Goal: Information Seeking & Learning: Check status

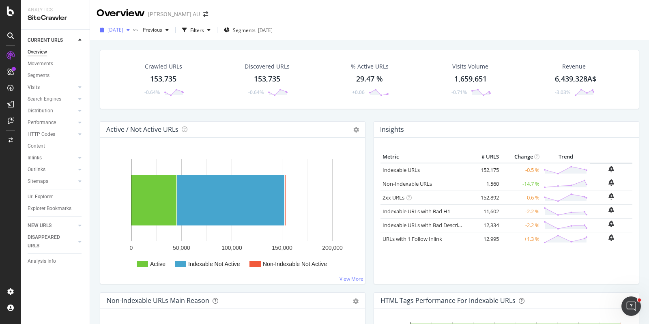
click at [123, 32] on span "[DATE]" at bounding box center [116, 29] width 16 height 7
click at [121, 33] on span "[DATE]" at bounding box center [116, 29] width 16 height 7
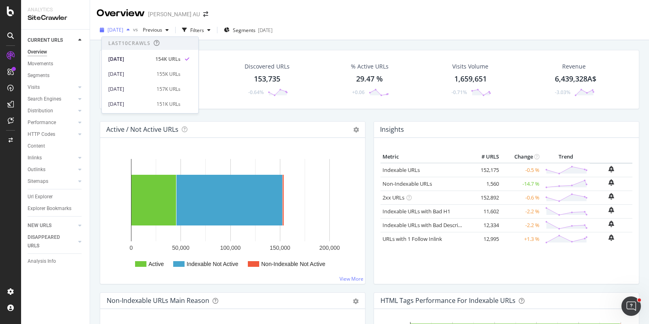
click at [120, 29] on span "[DATE]" at bounding box center [116, 29] width 16 height 7
click at [222, 114] on div "Crawled URLs 153,735 -0.64% Discovered URLs 153,735 -0.64% % Active URLs 29.47 …" at bounding box center [370, 85] width 548 height 71
click at [41, 237] on div "DISAPPEARED URLS" at bounding box center [48, 241] width 41 height 17
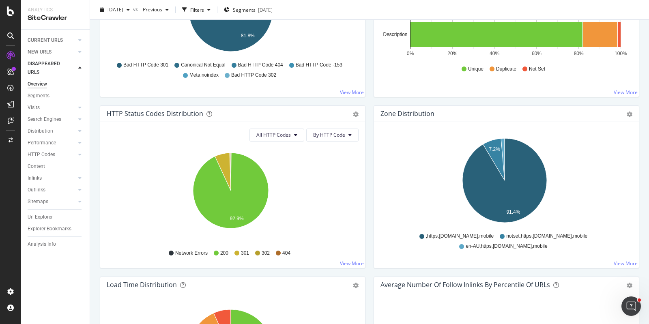
scroll to position [355, 0]
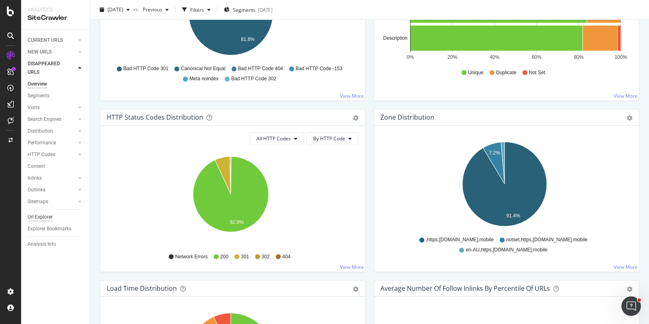
click at [40, 218] on div "Url Explorer" at bounding box center [40, 217] width 25 height 9
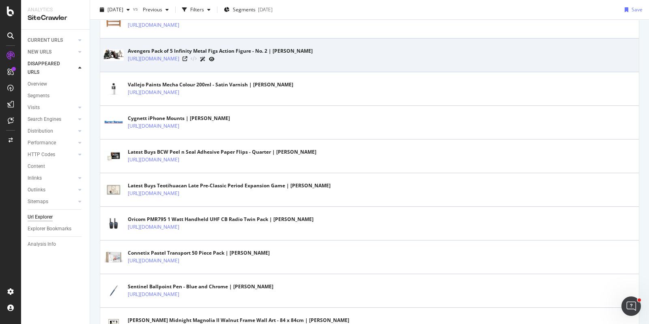
scroll to position [1666, 0]
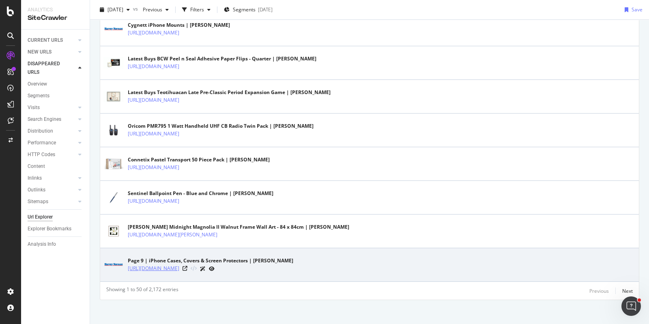
drag, startPoint x: 127, startPoint y: 263, endPoint x: 264, endPoint y: 268, distance: 137.3
click at [264, 269] on div "Page 9 | iPhone Cases, Covers & Screen Protectors | Harvey Norman https://www.h…" at bounding box center [369, 265] width 532 height 20
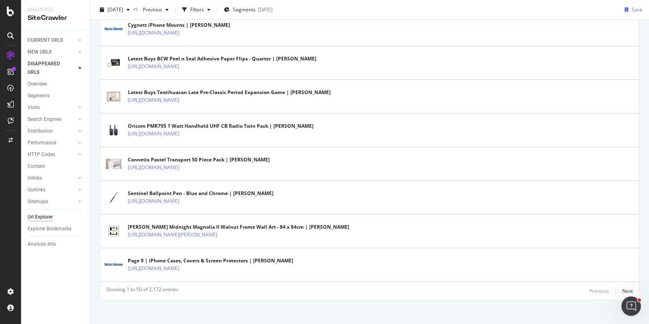
copy link "[URL][DOMAIN_NAME]"
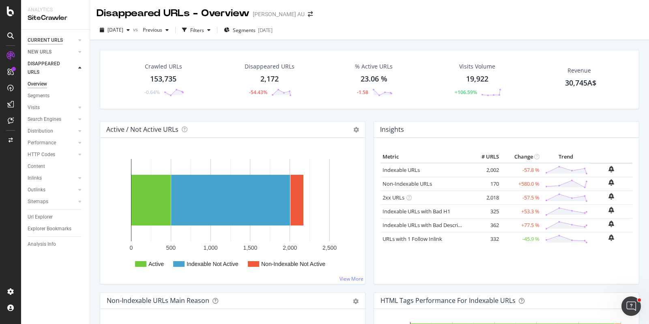
click at [46, 41] on div "CURRENT URLS" at bounding box center [45, 40] width 35 height 9
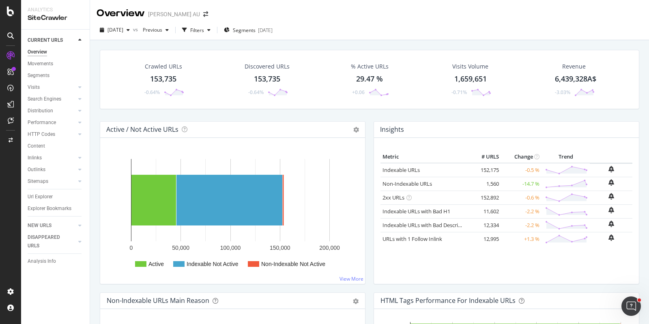
drag, startPoint x: 43, startPoint y: 197, endPoint x: 263, endPoint y: 130, distance: 230.1
click at [42, 198] on div "Url Explorer" at bounding box center [40, 197] width 25 height 9
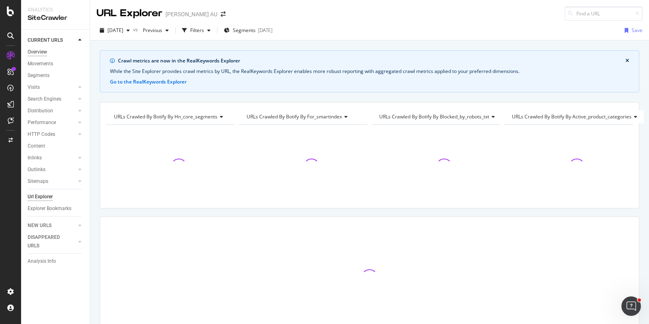
click at [36, 54] on div "Overview" at bounding box center [37, 52] width 19 height 9
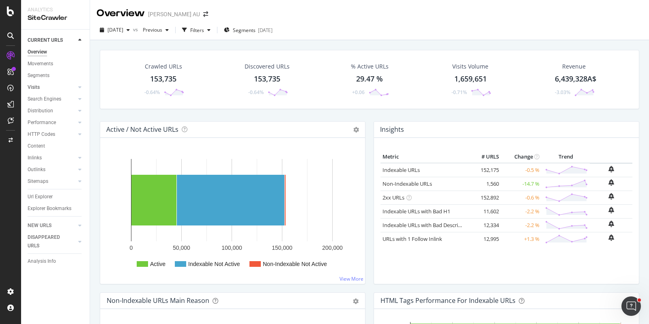
click at [45, 89] on link "Visits" at bounding box center [52, 87] width 48 height 9
click at [44, 86] on link "Visits" at bounding box center [52, 87] width 48 height 9
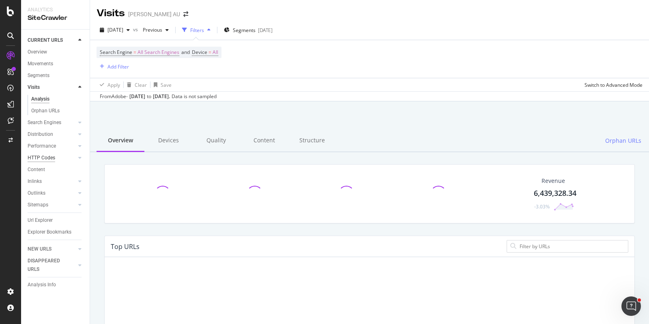
click at [45, 156] on div "HTTP Codes" at bounding box center [42, 158] width 28 height 9
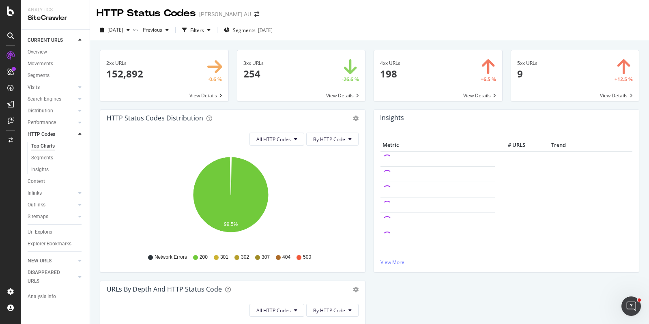
click at [401, 74] on span at bounding box center [438, 75] width 128 height 51
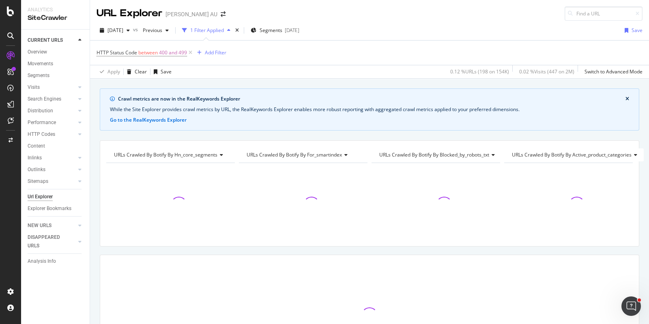
click at [626, 101] on icon "close banner" at bounding box center [628, 99] width 4 height 5
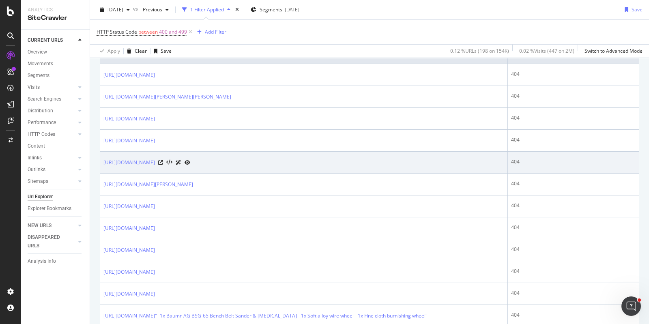
scroll to position [254, 0]
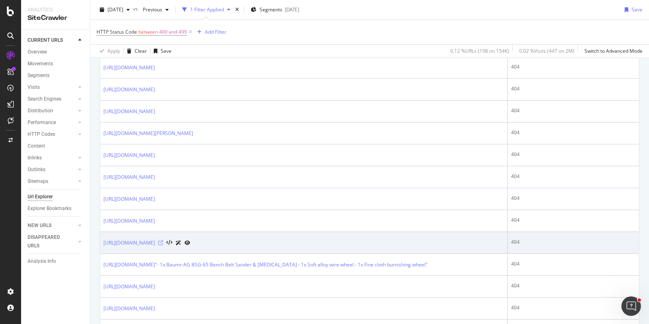
click at [163, 241] on icon at bounding box center [160, 243] width 5 height 5
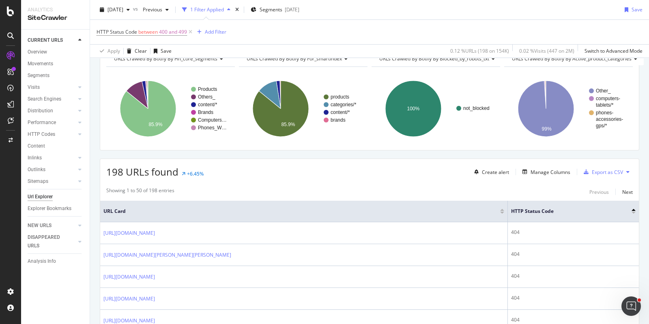
scroll to position [0, 0]
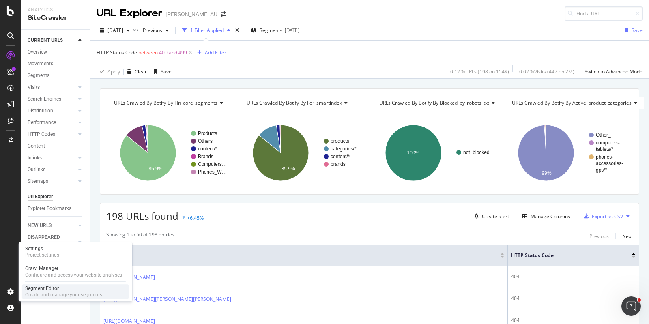
click at [43, 292] on div "Create and manage your segments" at bounding box center [63, 295] width 77 height 6
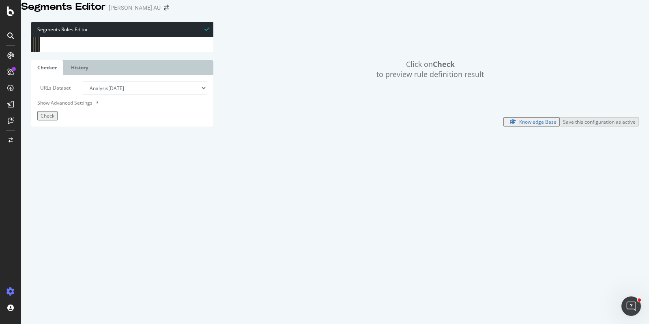
scroll to position [609, 0]
drag, startPoint x: 68, startPoint y: 116, endPoint x: 130, endPoint y: 116, distance: 61.7
click at [130, 116] on div "flag p+ @ Kitchen_Appliances path /kitchen-appliances* flag p1 @ Phones_Wearabl…" at bounding box center [166, 126] width 226 height 180
drag, startPoint x: 108, startPoint y: 156, endPoint x: 114, endPoint y: 157, distance: 6.5
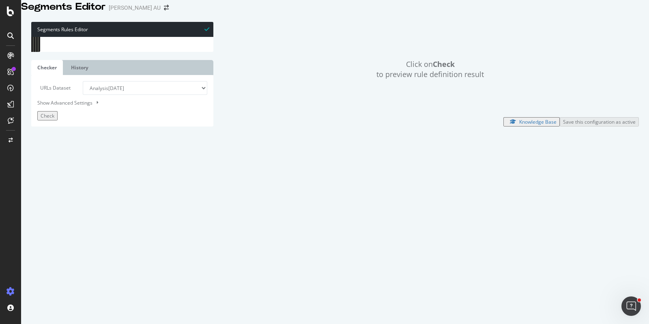
click at [108, 156] on div "@ content/blog/categories path rx : /blog/[^/]+/ flag p1 @ content/blog/ path /…" at bounding box center [166, 124] width 226 height 180
click at [110, 160] on div "@ content/blog/categories path rx : /blog/[^/]+/ flag p1 @ content/blog/ path /…" at bounding box center [166, 124] width 226 height 180
type textarea "path /big-buys*"
paste textarea "/phones-accessories-gps"
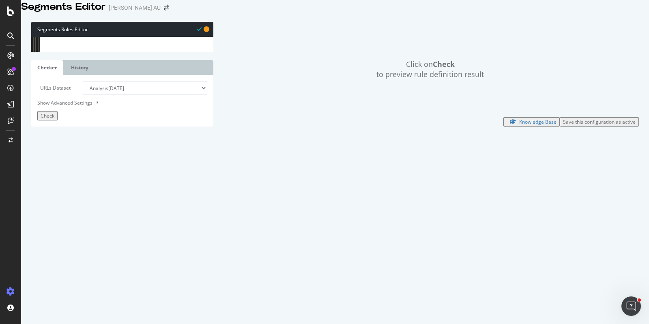
scroll to position [578, 0]
drag, startPoint x: 58, startPoint y: 111, endPoint x: 100, endPoint y: 113, distance: 41.8
click at [100, 113] on div "path /heating-cooling-air-treatment* flag p1 @ Kitchen_Appliances/pagination pa…" at bounding box center [166, 122] width 226 height 180
drag, startPoint x: 71, startPoint y: 119, endPoint x: 129, endPoint y: 119, distance: 58.4
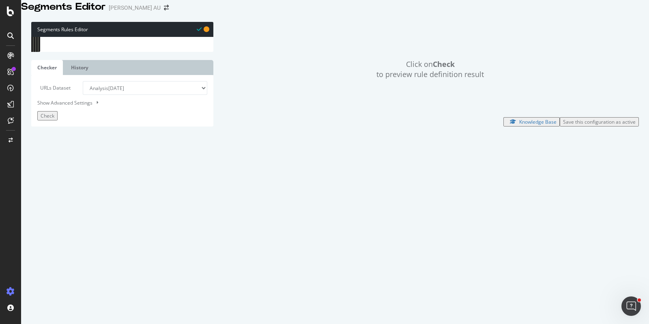
click at [129, 119] on div "path /heating-cooling-air-treatment* flag p1 @ Kitchen_Appliances/pagination pa…" at bounding box center [166, 122] width 226 height 180
drag, startPoint x: 71, startPoint y: 119, endPoint x: 134, endPoint y: 119, distance: 62.9
click at [134, 119] on div "path /heating-cooling-air-treatment* flag p1 @ Kitchen_Appliances/pagination pa…" at bounding box center [166, 122] width 226 height 180
drag, startPoint x: 72, startPoint y: 147, endPoint x: 129, endPoint y: 147, distance: 56.4
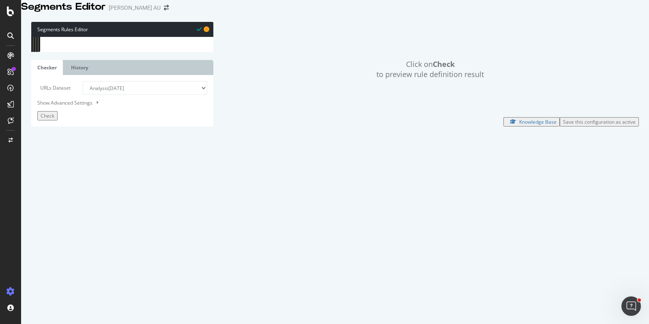
click at [129, 147] on div "path /heating-cooling-air-treatment* flag p1 @ Kitchen_Appliances/pagination pa…" at bounding box center [166, 122] width 226 height 180
paste textarea "mobile-phones-wearables*"
drag, startPoint x: 59, startPoint y: 114, endPoint x: 121, endPoint y: 114, distance: 61.7
click at [121, 114] on div "path /heating-cooling-air-treatment* flag p1 @ Kitchen_Appliances/pagination pa…" at bounding box center [166, 122] width 226 height 180
drag, startPoint x: 58, startPoint y: 140, endPoint x: 99, endPoint y: 143, distance: 40.3
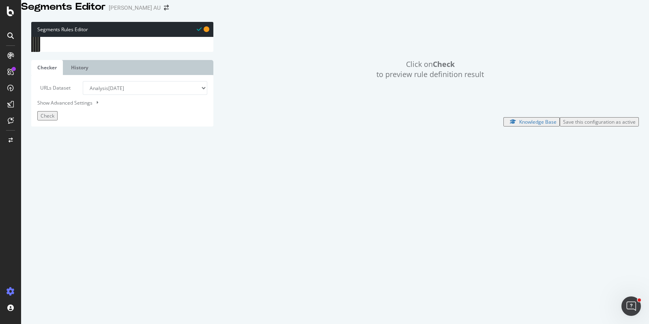
click at [101, 142] on div "path /heating-cooling-air-treatment* flag p1 @ Kitchen_Appliances/pagination pa…" at bounding box center [166, 122] width 226 height 180
paste textarea "obile_Phones_Wearables/"
click at [70, 142] on div "path /heating-cooling-air-treatment* flag p1 @ Kitchen_Appliances/pagination pa…" at bounding box center [166, 122] width 226 height 180
click at [61, 142] on div "path /heating-cooling-air-treatment* flag p1 @ Kitchen_Appliances/pagination pa…" at bounding box center [166, 122] width 226 height 180
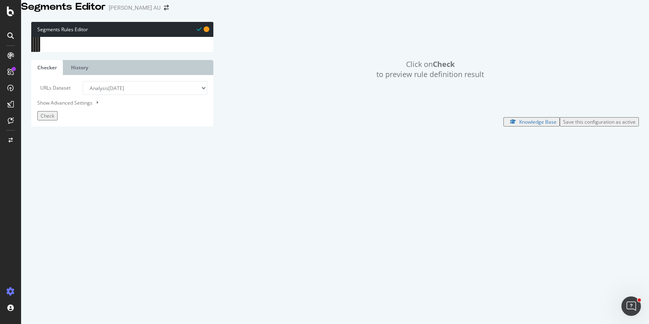
type textarea "@Mobile_Phones_Wearables/"
click at [140, 147] on div "query *order=position* query *order=name* query *order=price* query *order=rati…" at bounding box center [166, 123] width 226 height 180
click at [564, 125] on div "Save this configuration as active" at bounding box center [599, 122] width 73 height 7
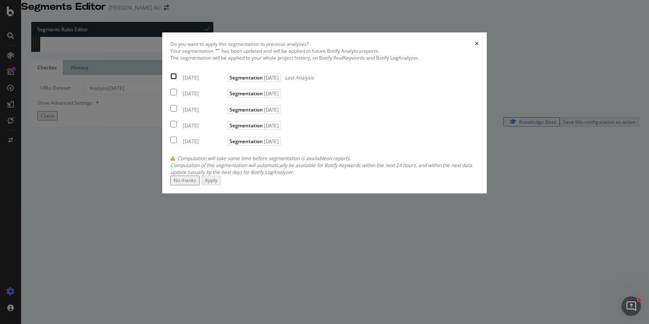
click at [177, 80] on input "modal" at bounding box center [173, 76] width 6 height 6
checkbox input "true"
click at [218, 184] on div "Apply" at bounding box center [211, 180] width 13 height 7
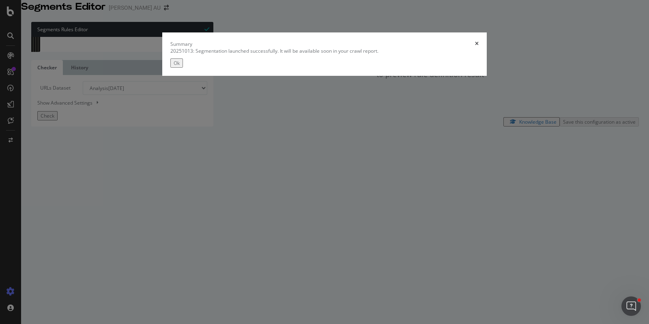
click at [180, 67] on div "Ok" at bounding box center [177, 63] width 6 height 7
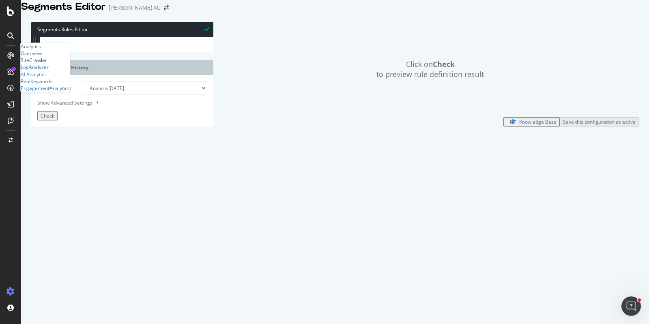
click at [47, 64] on div "SiteCrawler" at bounding box center [34, 60] width 26 height 7
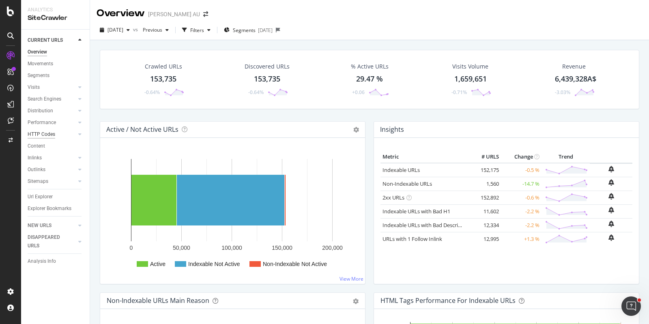
click at [50, 134] on div "HTTP Codes" at bounding box center [42, 134] width 28 height 9
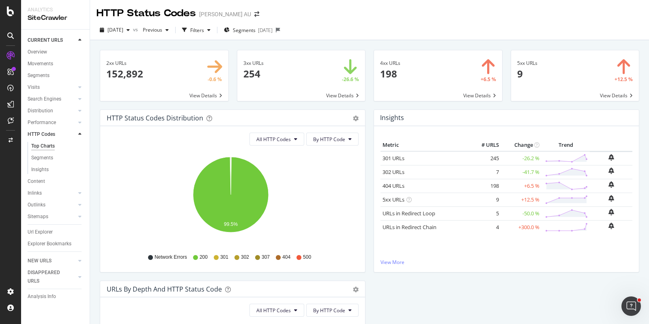
click at [398, 72] on span at bounding box center [438, 75] width 128 height 51
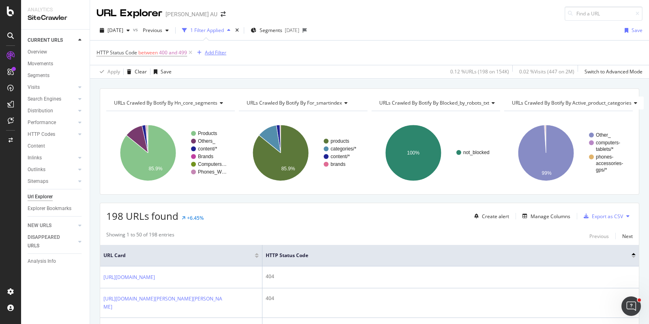
click at [222, 53] on div "Add Filter" at bounding box center [216, 52] width 22 height 7
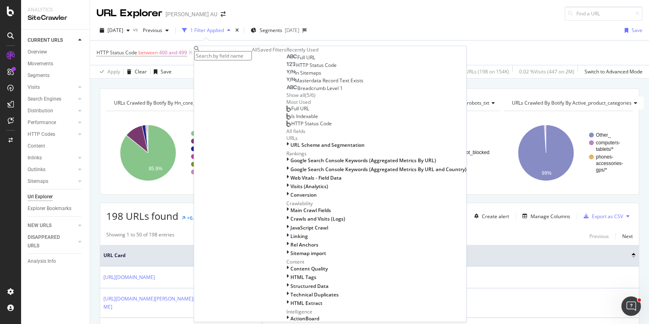
click at [287, 61] on div "Full URL" at bounding box center [301, 57] width 29 height 6
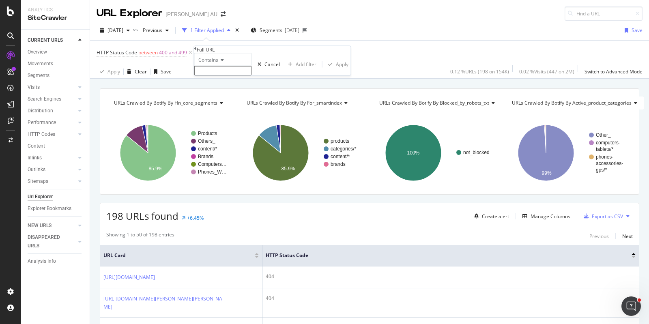
click at [229, 75] on input "text" at bounding box center [223, 70] width 58 height 9
type input "m"
type input "phones-accessories-gps"
click at [336, 70] on div "Apply" at bounding box center [342, 66] width 13 height 7
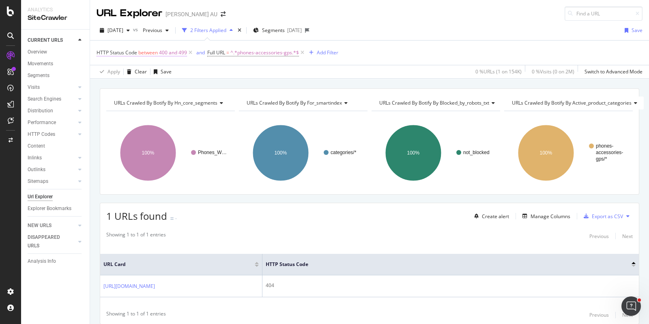
click at [176, 55] on span "400 and 499" at bounding box center [173, 52] width 28 height 11
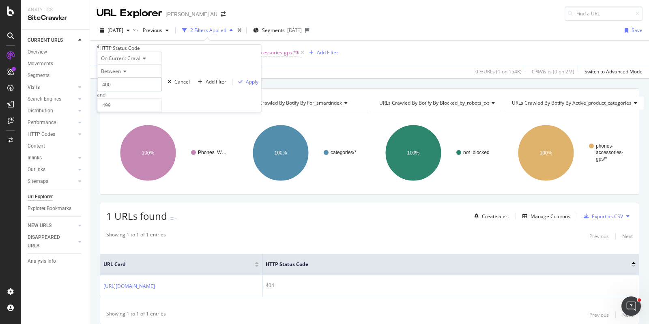
click at [98, 98] on div "On Current Crawl Between 400 and 499 Cancel Add filter Apply" at bounding box center [179, 82] width 164 height 60
type input "300"
drag, startPoint x: 123, startPoint y: 118, endPoint x: 93, endPoint y: 116, distance: 29.7
click at [93, 116] on body "Analytics SiteCrawler CURRENT URLS Overview Movements Segments Visits Analysis …" at bounding box center [324, 162] width 649 height 324
drag, startPoint x: 127, startPoint y: 126, endPoint x: 121, endPoint y: 125, distance: 6.5
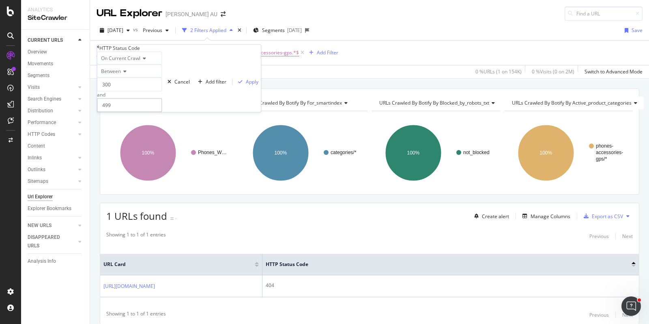
click at [127, 112] on input "499" at bounding box center [129, 105] width 65 height 14
click at [119, 112] on input "499" at bounding box center [129, 105] width 65 height 14
click at [118, 112] on input "499" at bounding box center [129, 105] width 65 height 14
click at [110, 112] on input "499" at bounding box center [129, 105] width 65 height 14
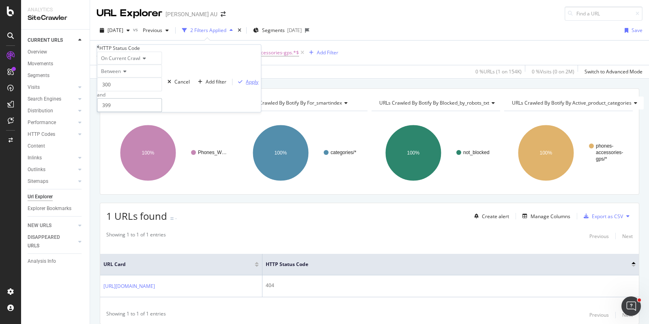
type input "399"
click at [246, 85] on div "Apply" at bounding box center [252, 81] width 13 height 7
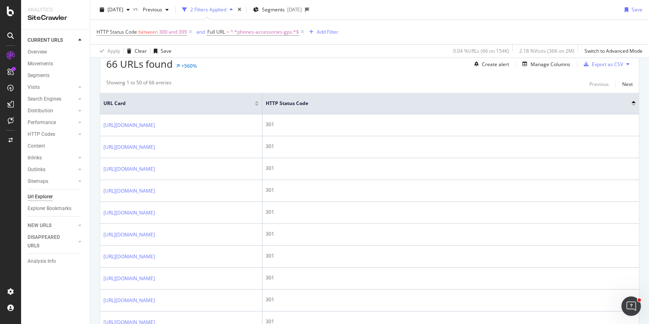
scroll to position [101, 0]
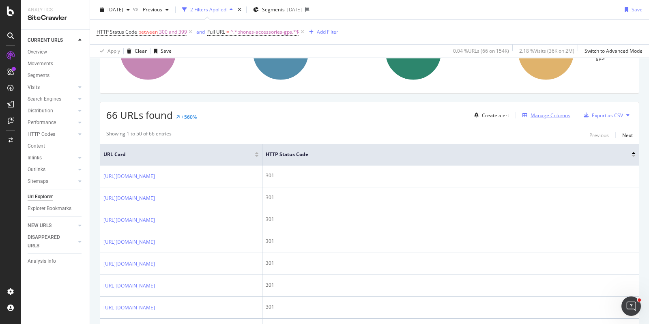
click at [532, 113] on div "Manage Columns" at bounding box center [551, 115] width 40 height 7
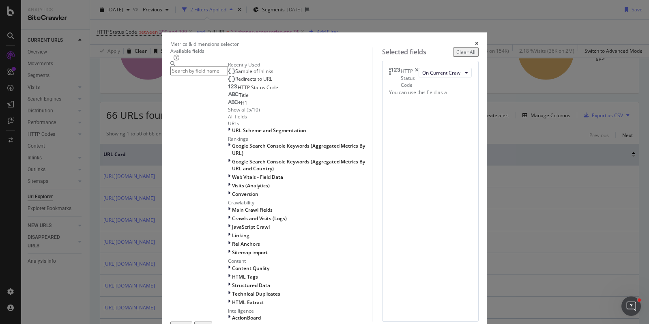
click at [228, 75] on div "Sample of Inlinks" at bounding box center [250, 71] width 45 height 6
drag, startPoint x: 484, startPoint y: 298, endPoint x: 456, endPoint y: 238, distance: 66.3
click at [209, 323] on div "Build" at bounding box center [203, 326] width 11 height 7
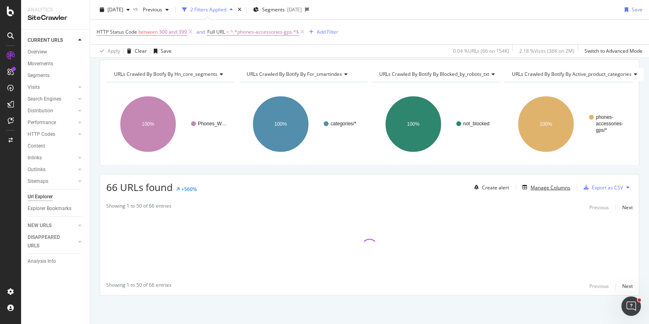
scroll to position [28, 0]
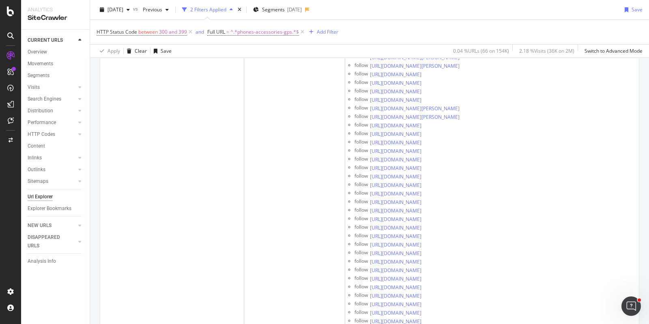
scroll to position [5964, 0]
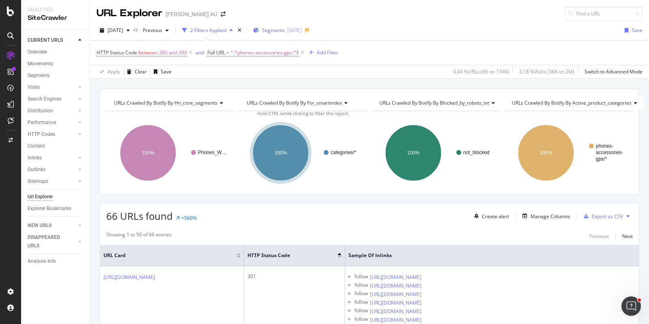
click at [284, 33] on span "Segments" at bounding box center [273, 30] width 23 height 7
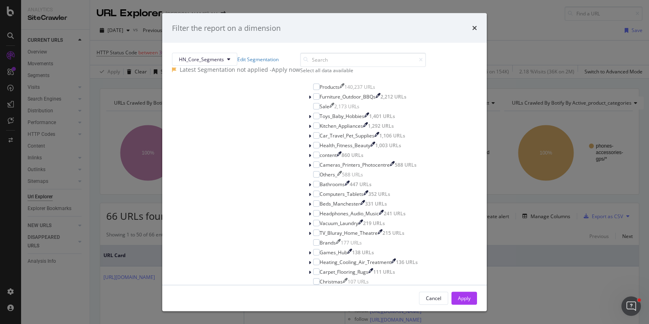
click at [300, 74] on div "Select all data available" at bounding box center [363, 70] width 126 height 7
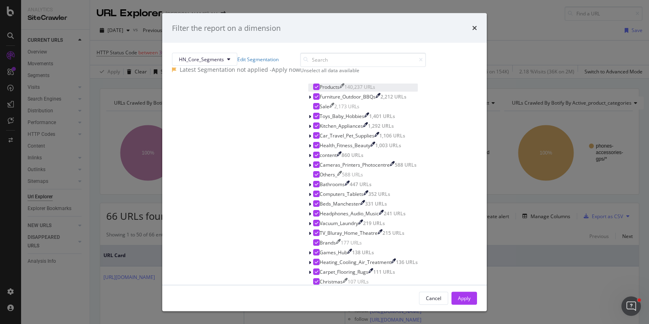
click at [315, 89] on icon "modal" at bounding box center [317, 87] width 4 height 4
click at [458, 299] on div "Apply" at bounding box center [464, 298] width 13 height 7
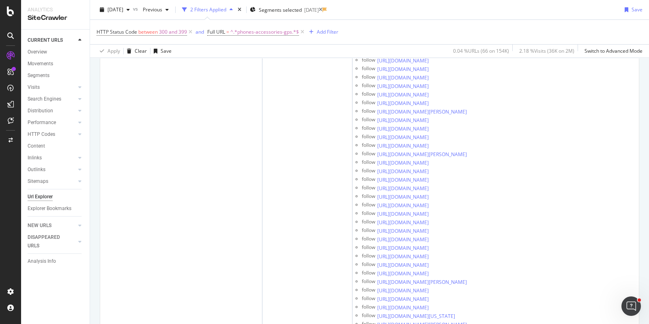
scroll to position [51422, 0]
